Goal: Ask a question

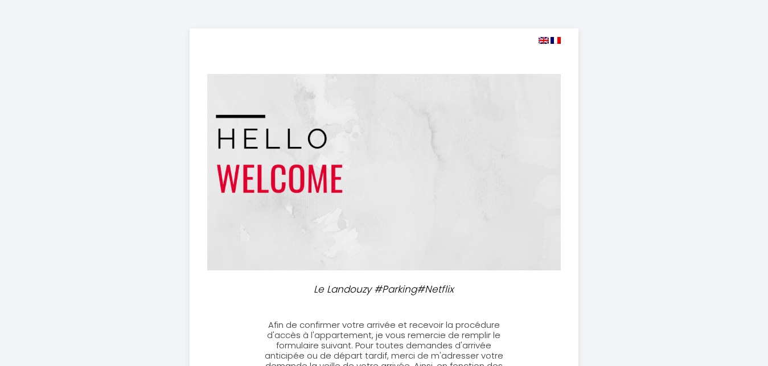
select select
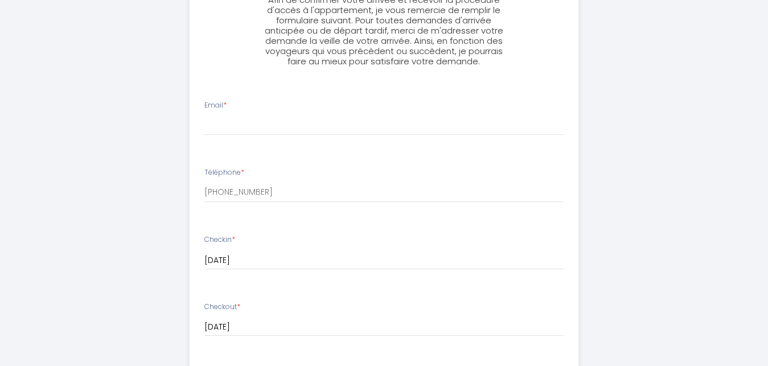
scroll to position [349, 0]
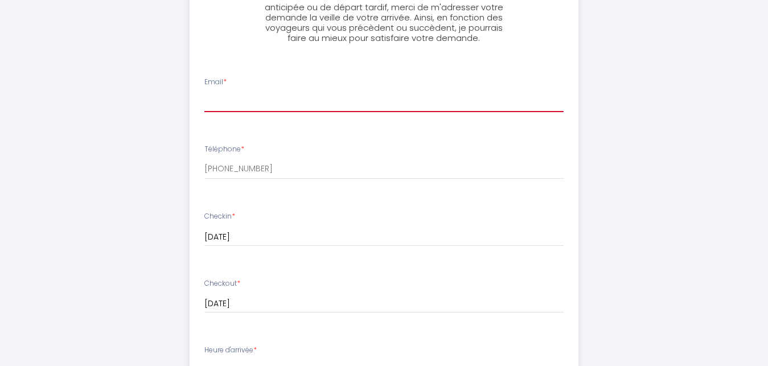
click at [232, 104] on input "Email *" at bounding box center [383, 102] width 359 height 21
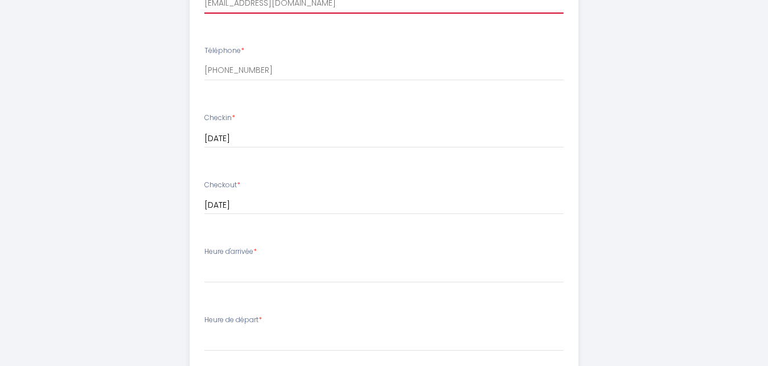
scroll to position [465, 0]
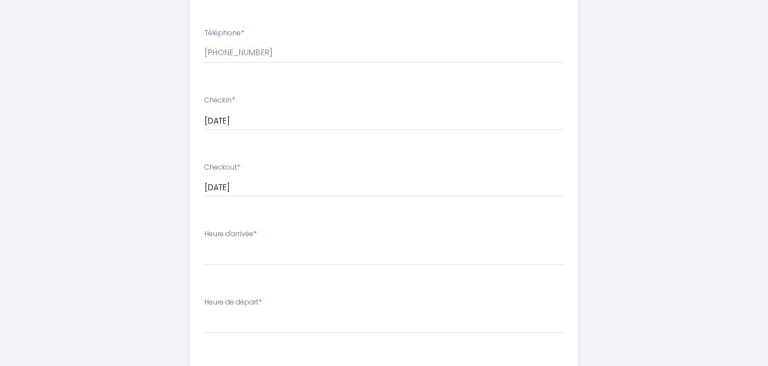
type input "[EMAIL_ADDRESS][DOMAIN_NAME]"
select select "21:00"
click option "21:00" at bounding box center [0, 0] width 0 height 0
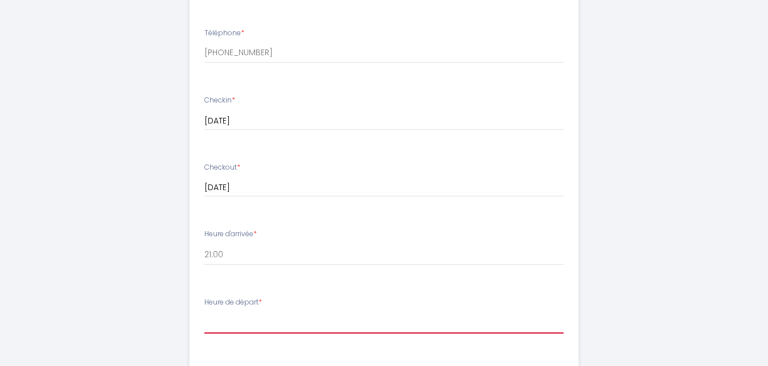
select select "09:30"
click option "09:30" at bounding box center [0, 0] width 0 height 0
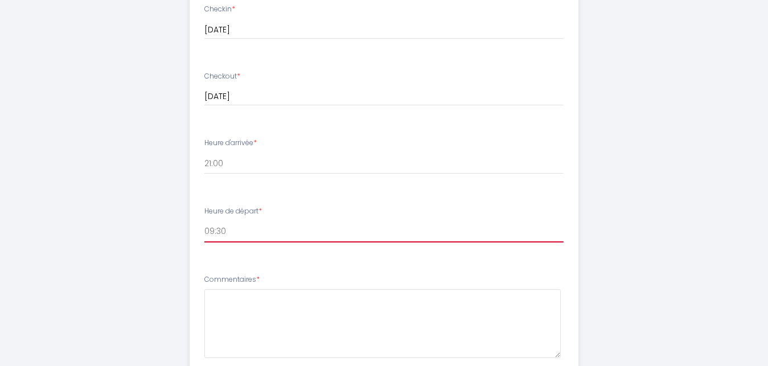
scroll to position [581, 0]
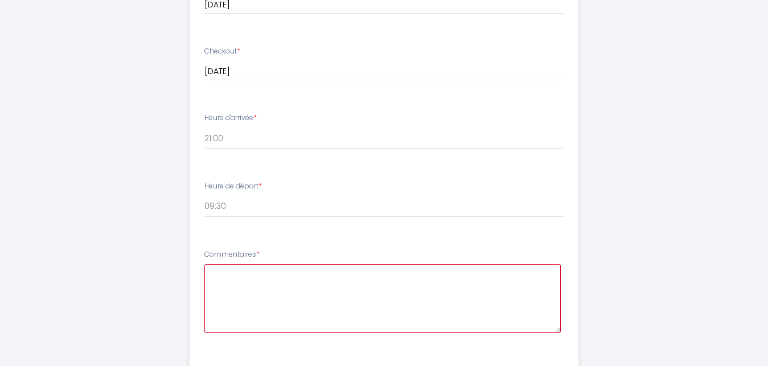
click at [321, 285] on textarea at bounding box center [382, 298] width 357 height 69
paste textarea "Puis-je savoir s'il y a une bouilloire et des tasses ?"
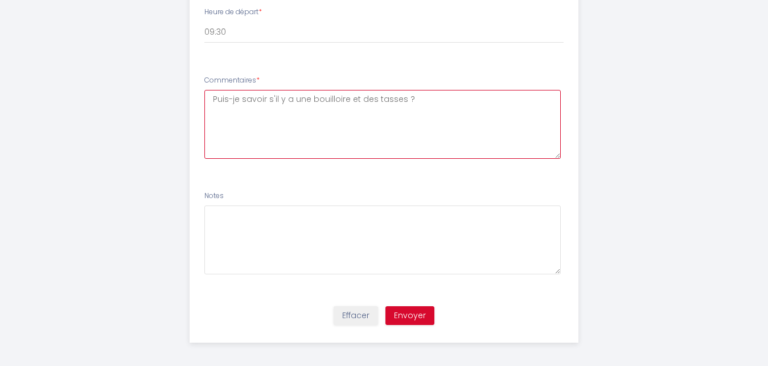
scroll to position [760, 0]
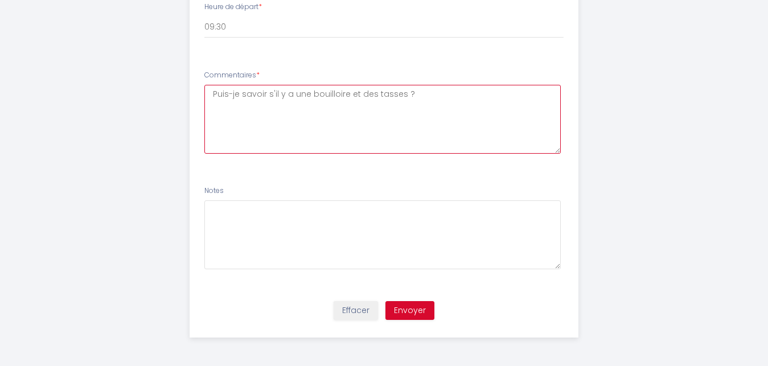
type textarea "Puis-je savoir s'il y a une bouilloire et des tasses ?"
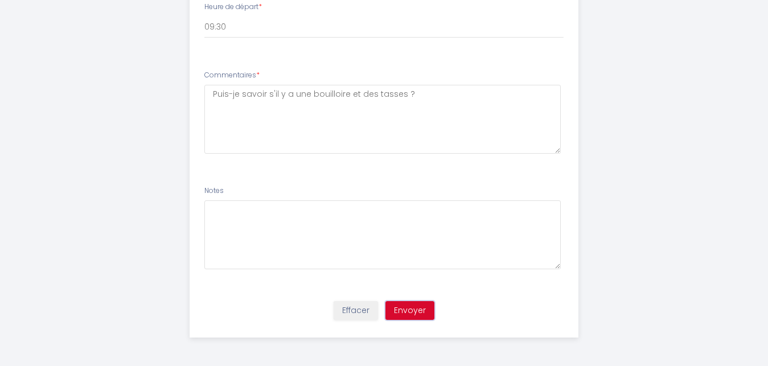
click at [422, 313] on button "Envoyer" at bounding box center [410, 310] width 49 height 19
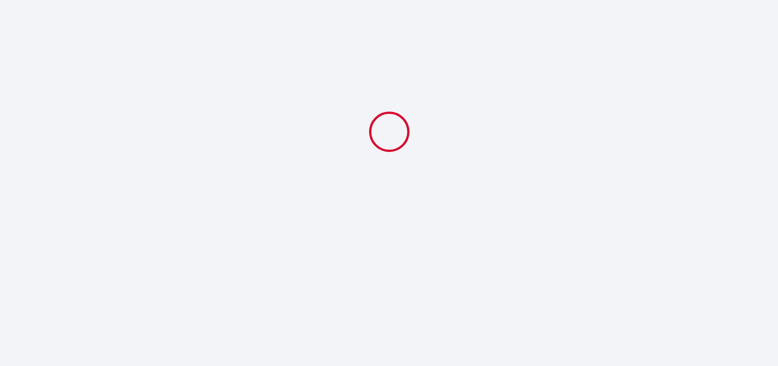
select select "21:00"
select select "09:30"
